Goal: Book appointment/travel/reservation

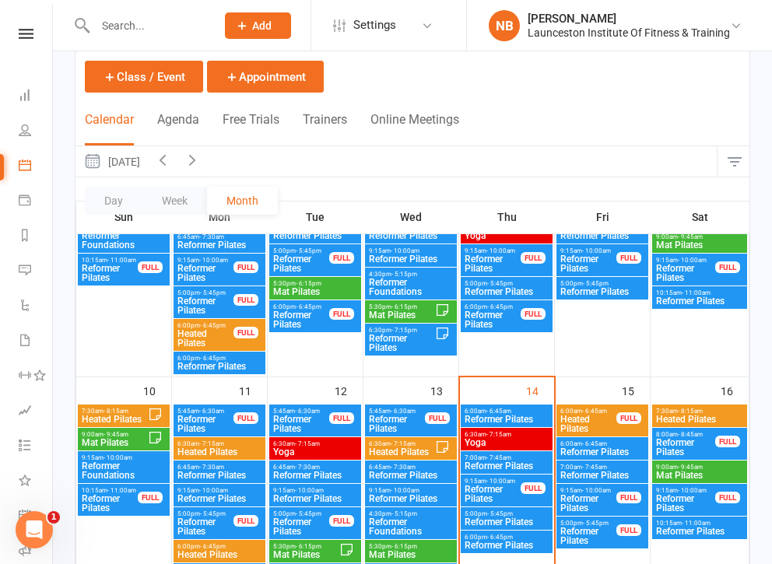
click at [730, 420] on span "Heated Pilates" at bounding box center [700, 419] width 89 height 9
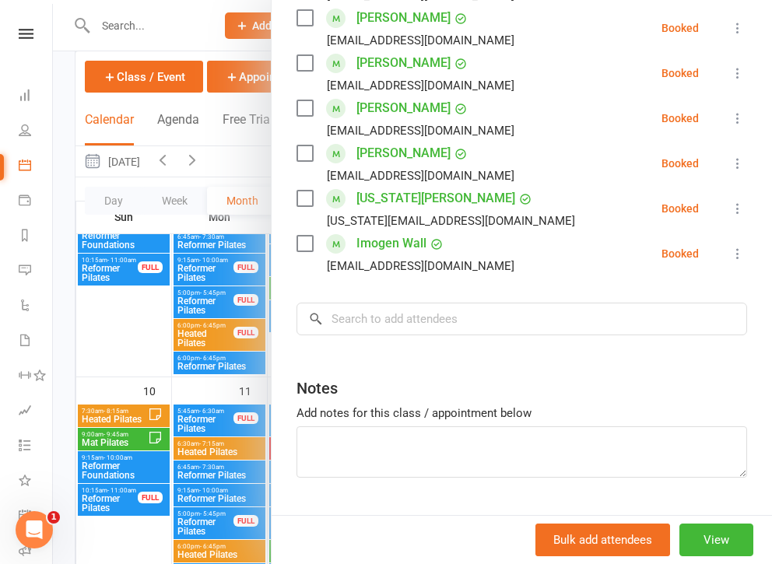
scroll to position [574, 0]
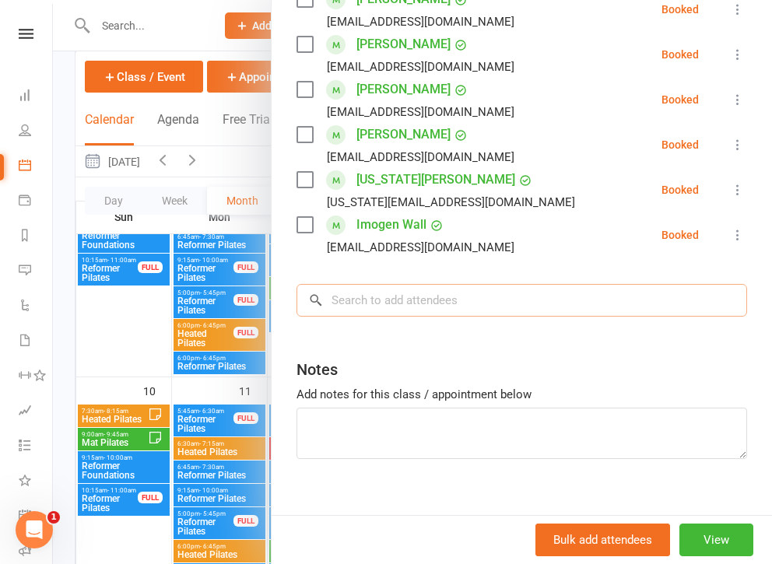
click at [469, 290] on input "search" at bounding box center [522, 300] width 451 height 33
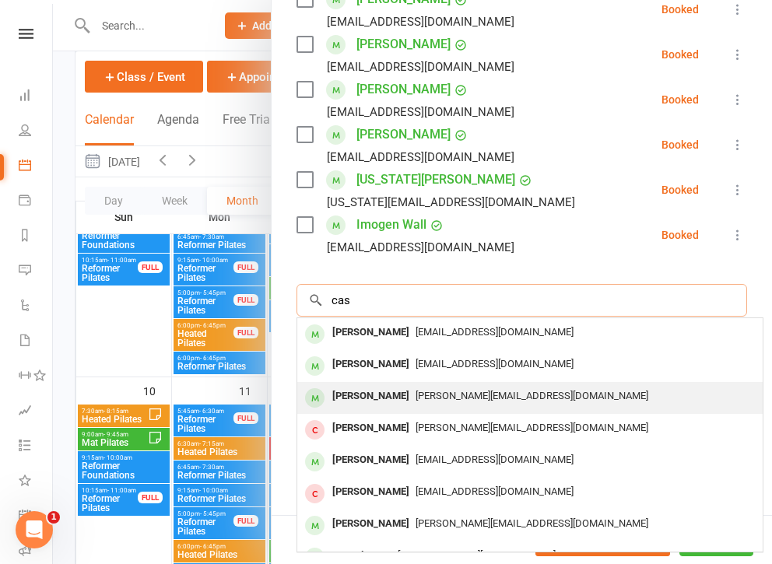
scroll to position [86, 0]
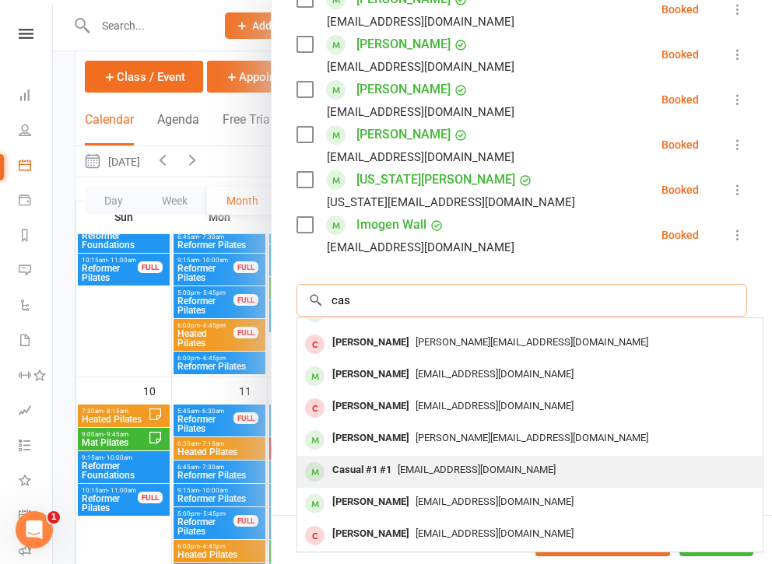
type input "cas"
click at [434, 463] on div "[EMAIL_ADDRESS][DOMAIN_NAME]" at bounding box center [530, 470] width 453 height 23
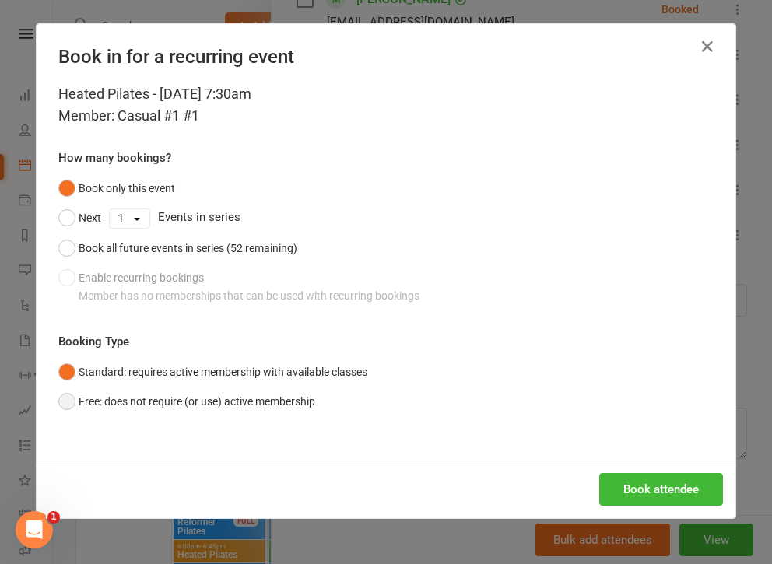
click at [69, 413] on button "Free: does not require (or use) active membership" at bounding box center [186, 402] width 257 height 30
click at [633, 490] on button "Book attendee" at bounding box center [662, 489] width 124 height 33
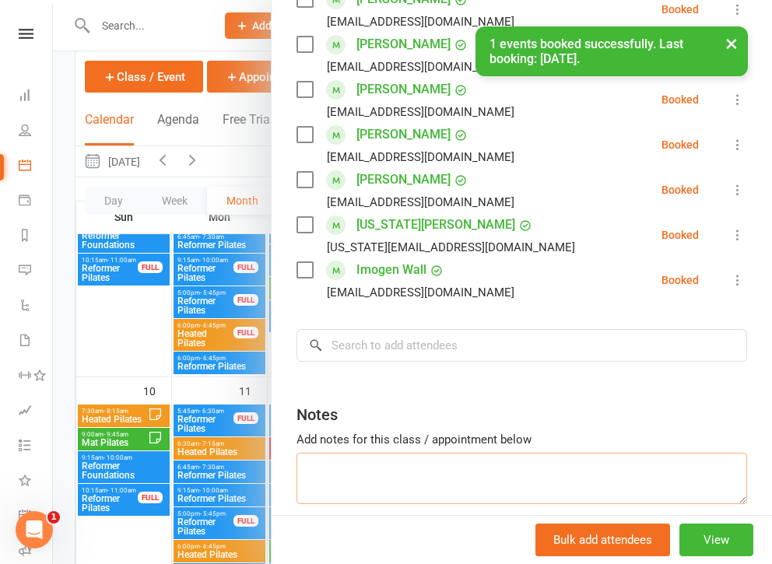
scroll to position [619, 0]
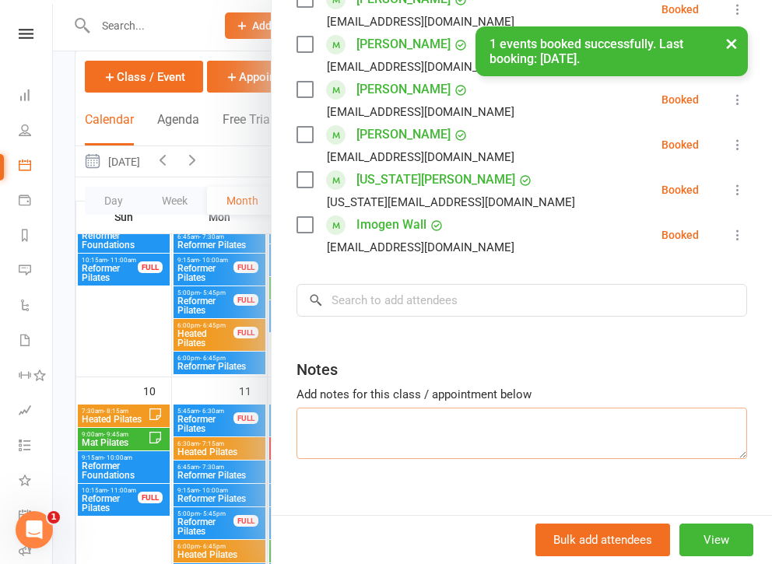
click at [461, 454] on textarea at bounding box center [522, 433] width 451 height 51
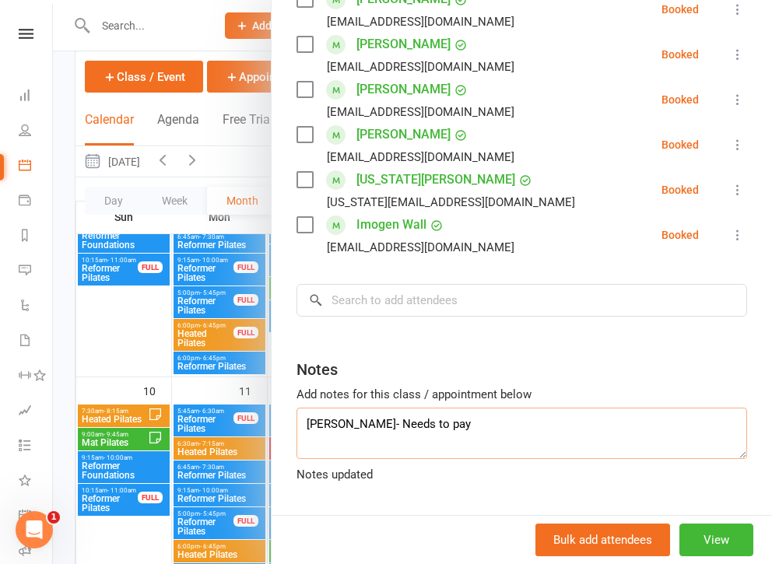
type textarea "[PERSON_NAME]- Needs to pay"
click at [104, 193] on div at bounding box center [412, 282] width 719 height 564
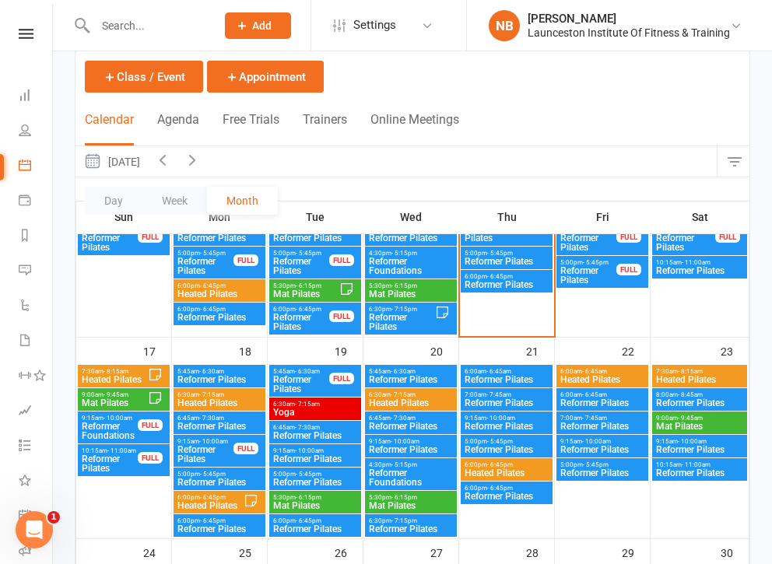
scroll to position [659, 0]
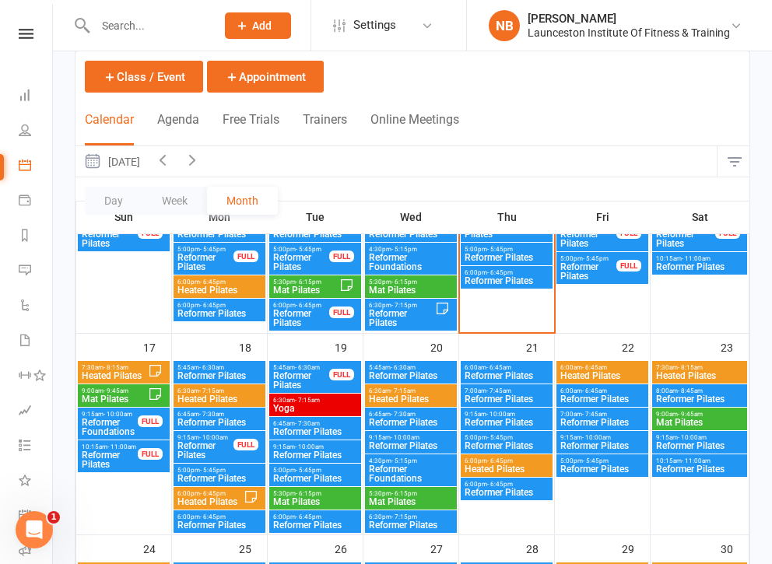
click at [216, 501] on span "Heated Pilates" at bounding box center [210, 502] width 67 height 9
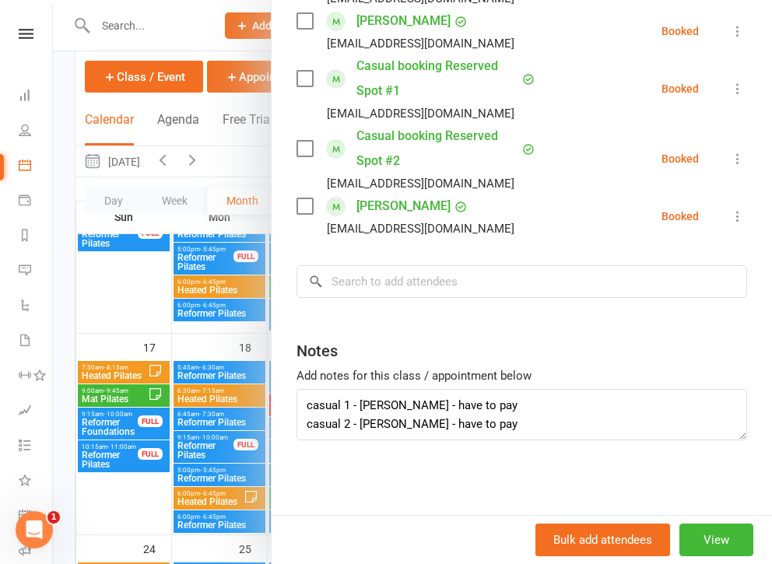
scroll to position [691, 0]
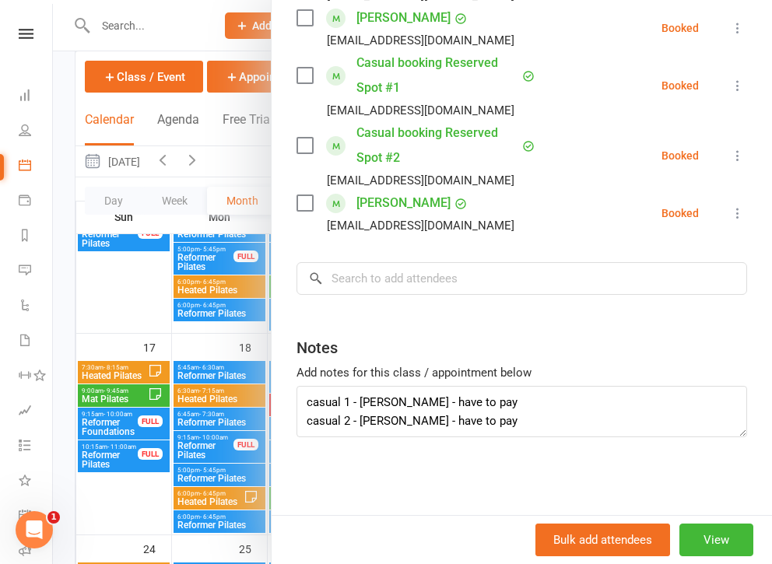
click at [156, 371] on div at bounding box center [412, 282] width 719 height 564
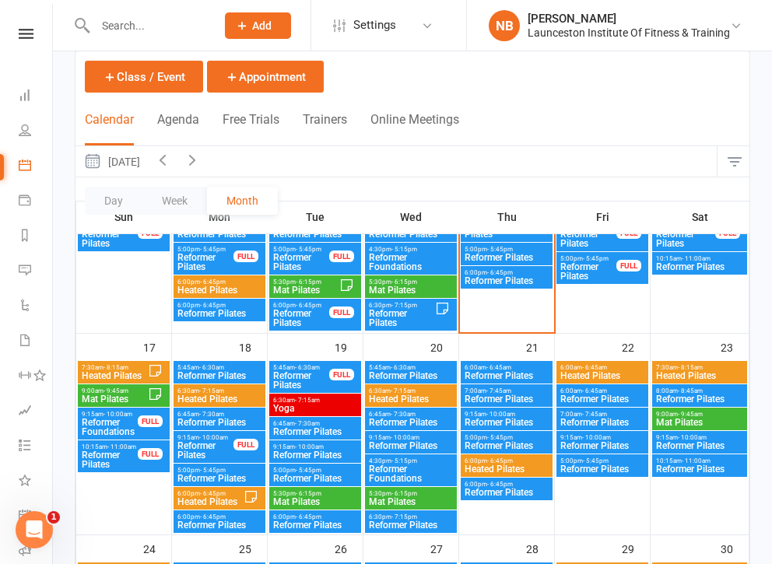
click at [144, 367] on span "7:30am - 8:15am" at bounding box center [114, 367] width 67 height 7
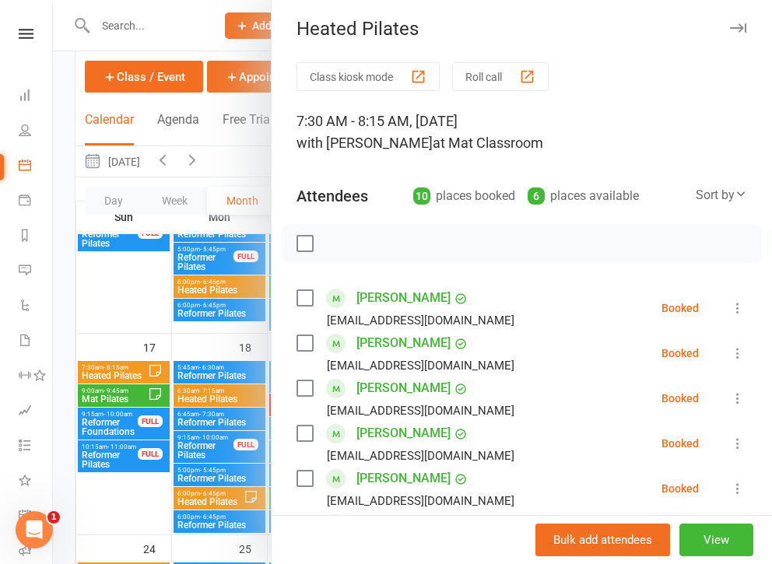
scroll to position [0, 0]
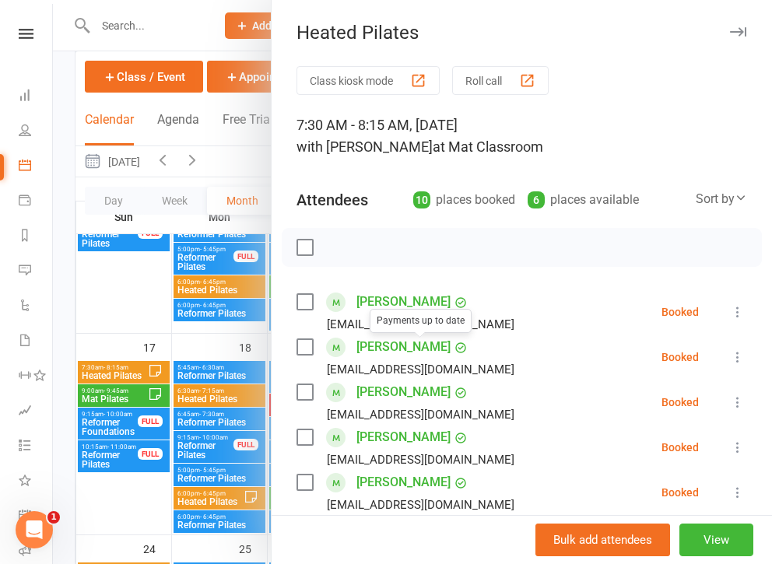
click at [206, 331] on div at bounding box center [412, 282] width 719 height 564
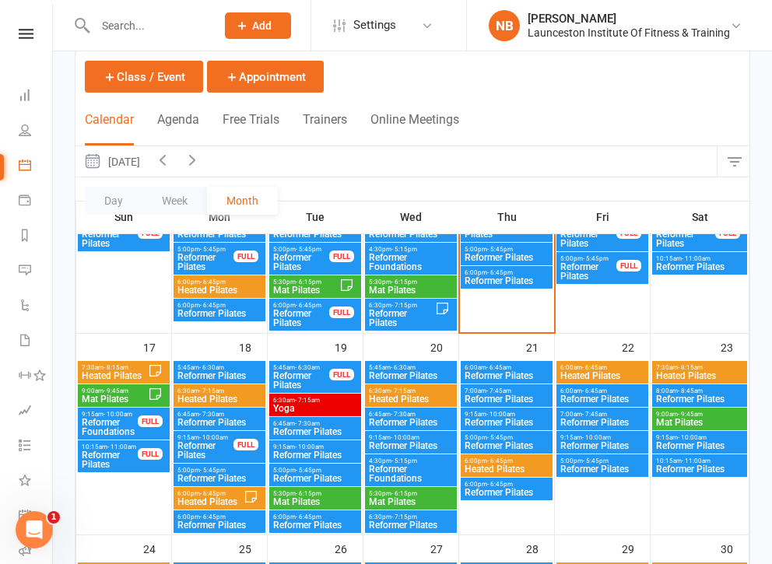
click at [236, 396] on span "Heated Pilates" at bounding box center [220, 399] width 86 height 9
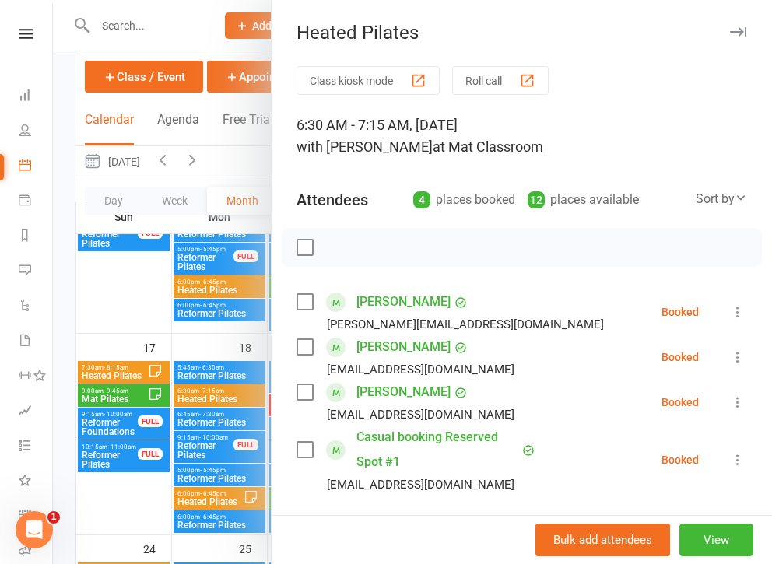
scroll to position [28, 0]
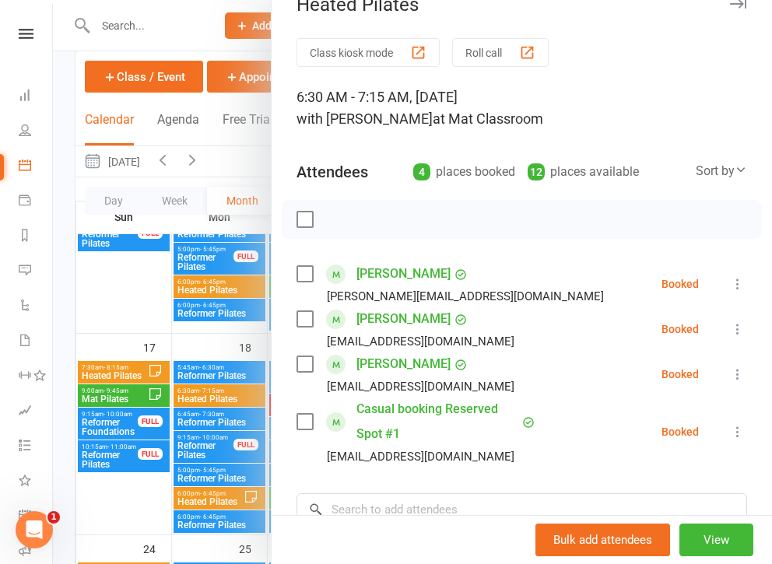
click at [172, 355] on div at bounding box center [412, 282] width 719 height 564
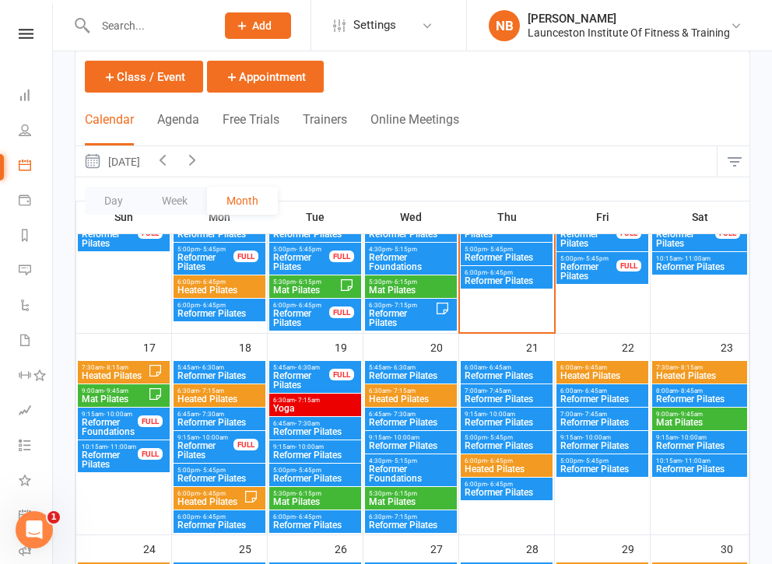
click at [421, 389] on span "6:30am - 7:15am" at bounding box center [411, 391] width 86 height 7
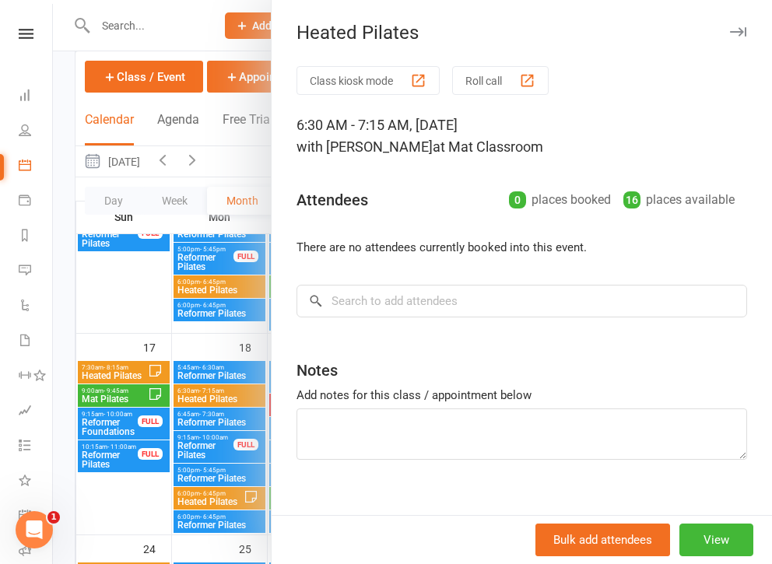
scroll to position [23, 0]
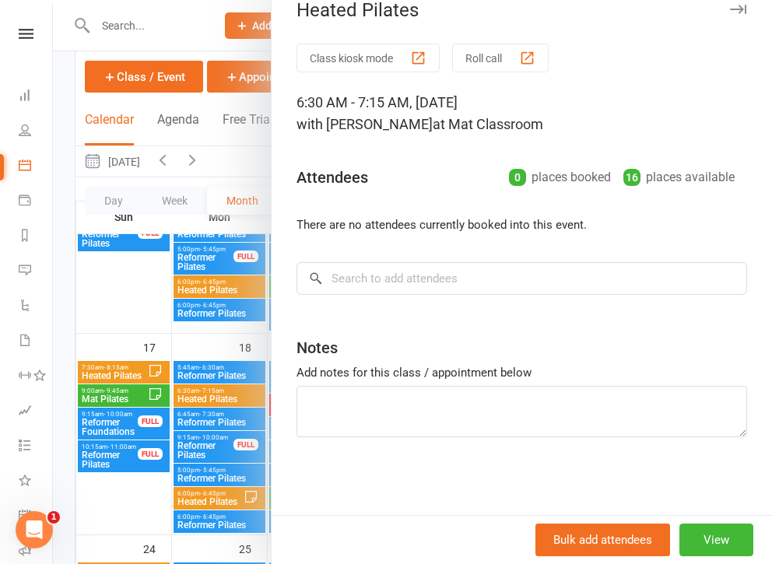
click at [230, 305] on div at bounding box center [412, 282] width 719 height 564
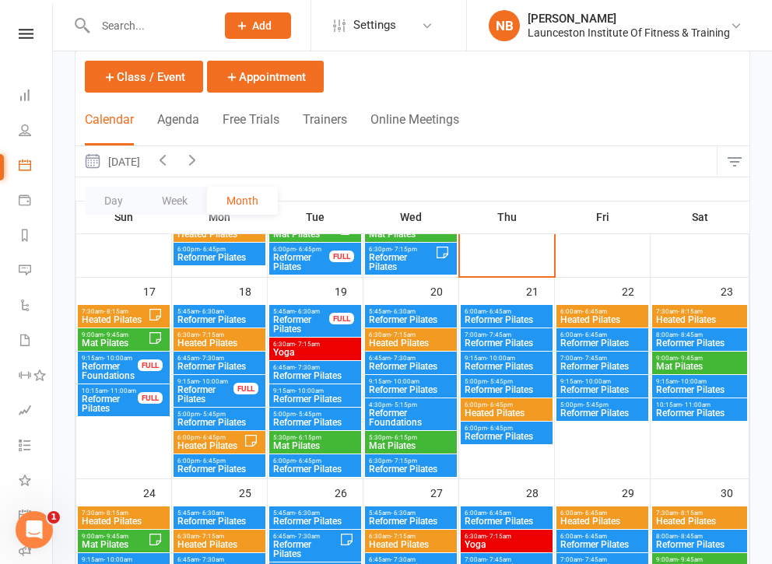
scroll to position [719, 0]
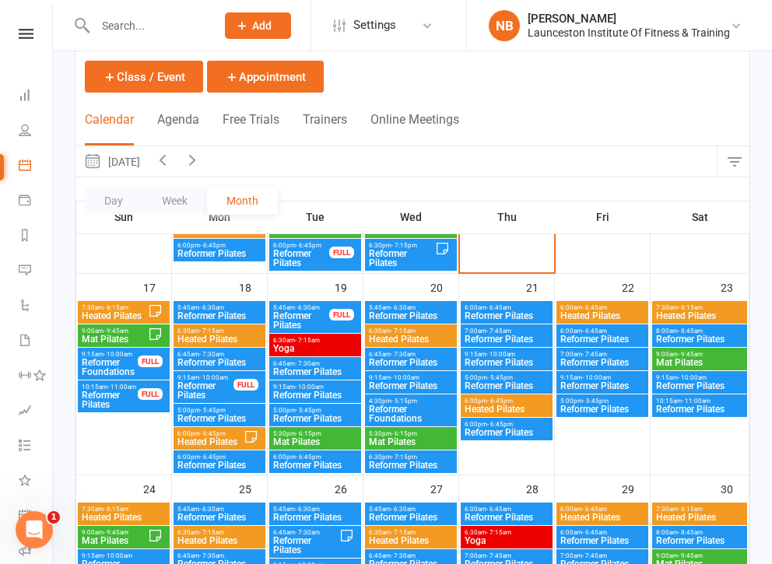
click at [499, 399] on span "- 6:45pm" at bounding box center [500, 401] width 26 height 7
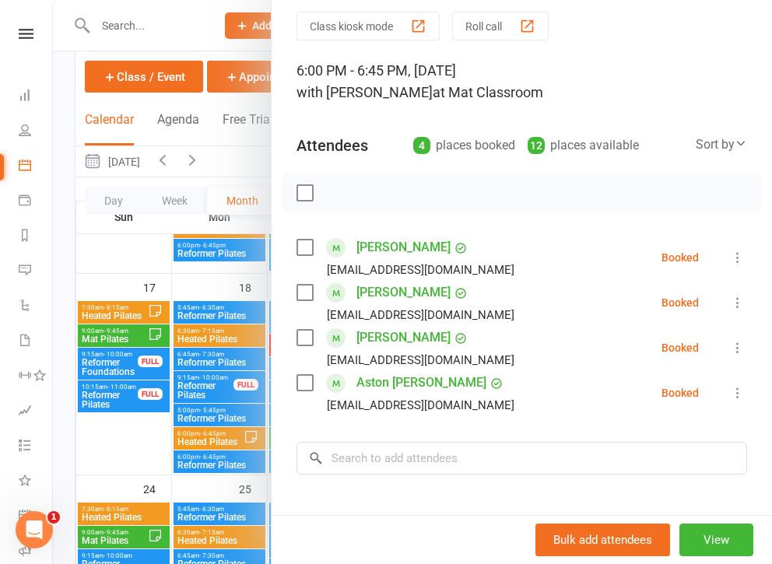
scroll to position [62, 0]
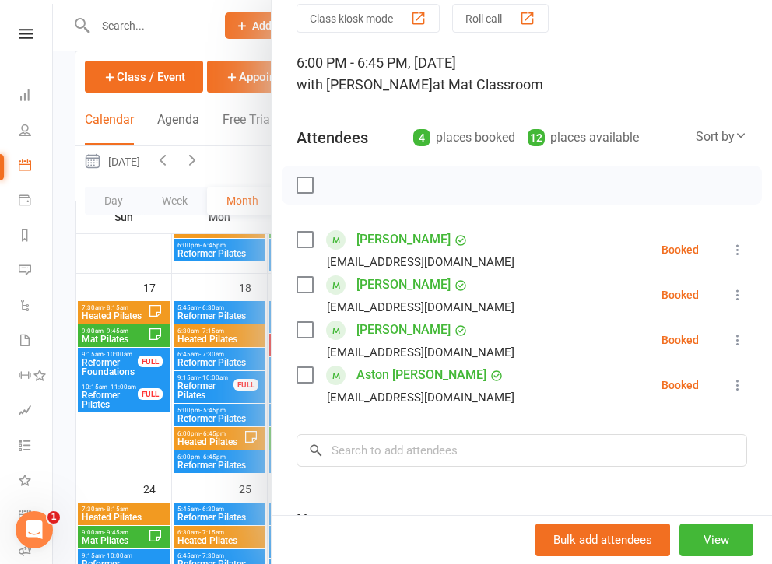
click at [206, 316] on div at bounding box center [412, 282] width 719 height 564
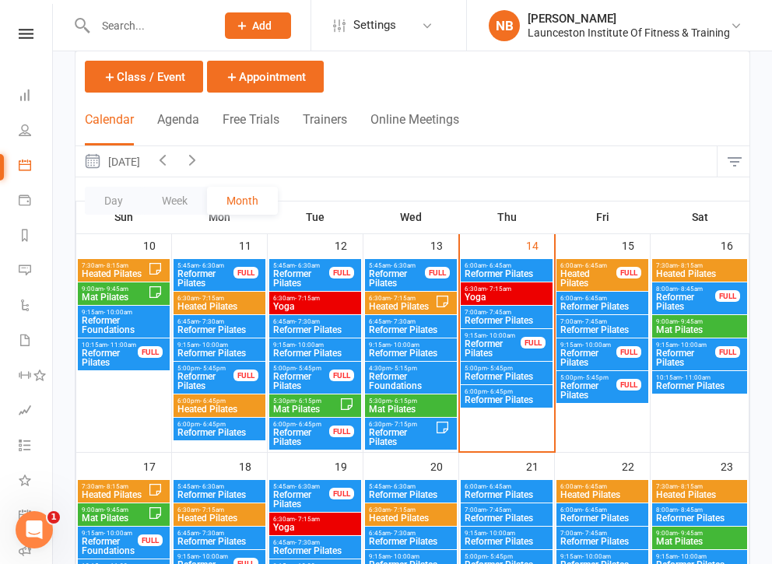
scroll to position [519, 0]
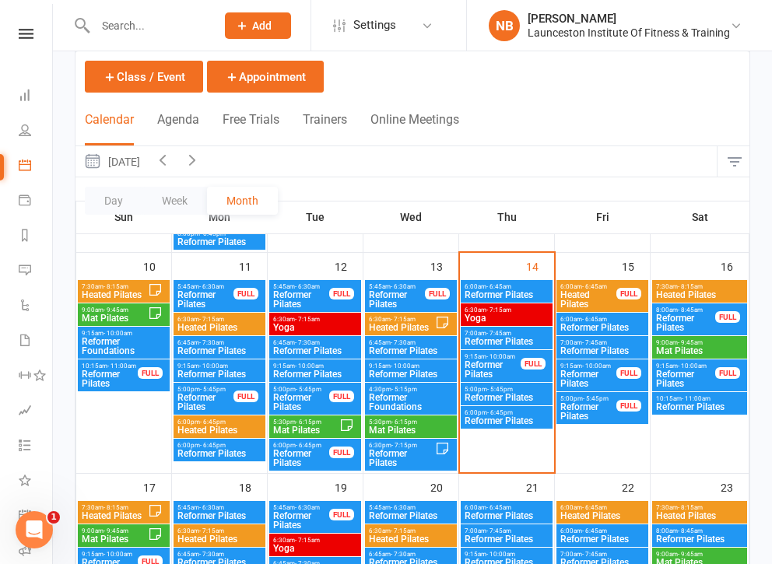
click at [403, 325] on span "Heated Pilates" at bounding box center [401, 327] width 67 height 9
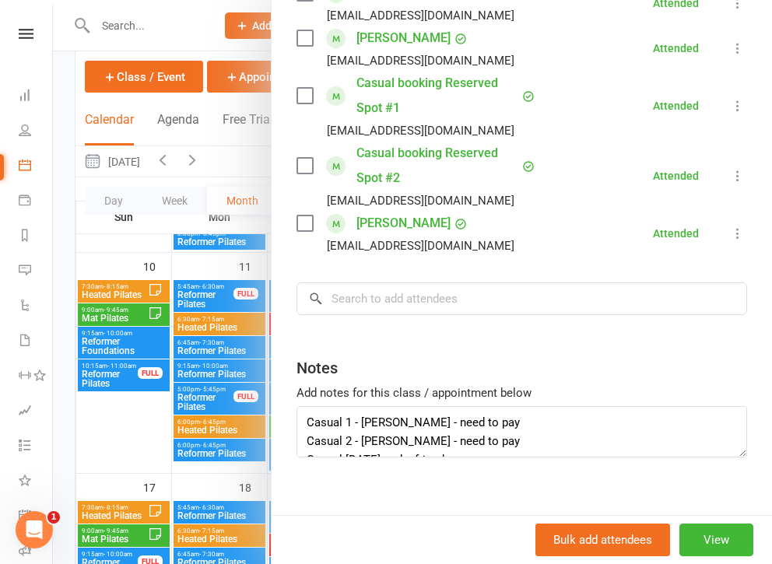
scroll to position [19, 0]
click at [214, 273] on div at bounding box center [412, 282] width 719 height 564
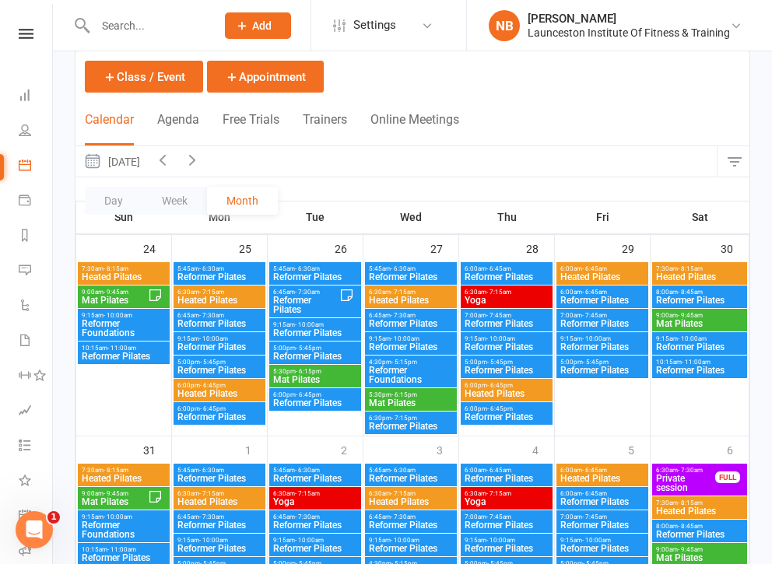
scroll to position [1078, 0]
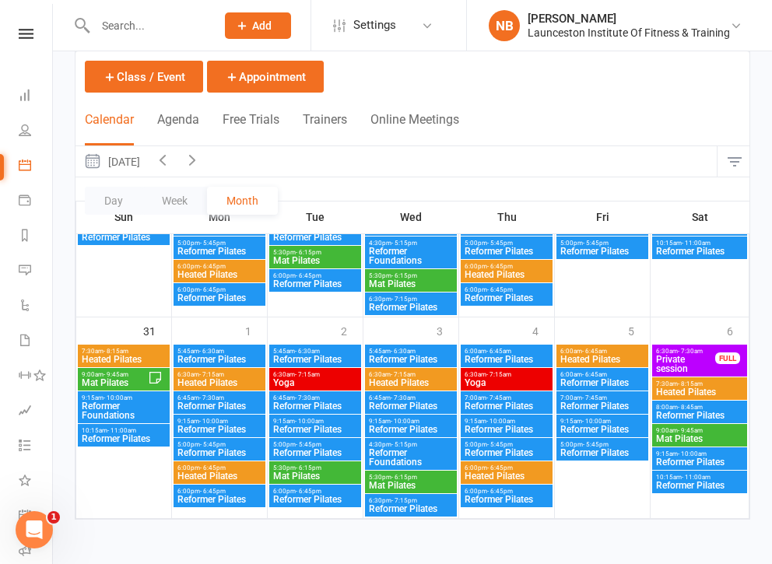
click at [699, 459] on span "Reformer Pilates" at bounding box center [700, 462] width 89 height 9
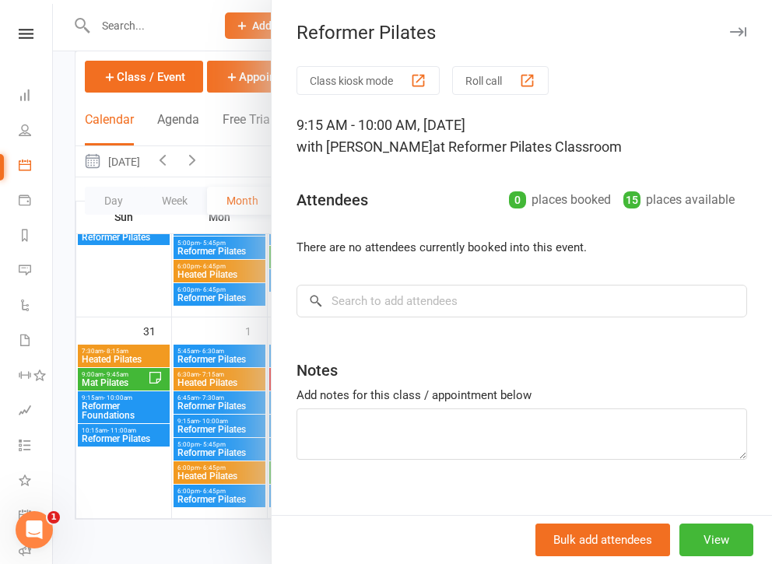
click at [154, 317] on div at bounding box center [412, 282] width 719 height 564
